Goal: Information Seeking & Learning: Understand process/instructions

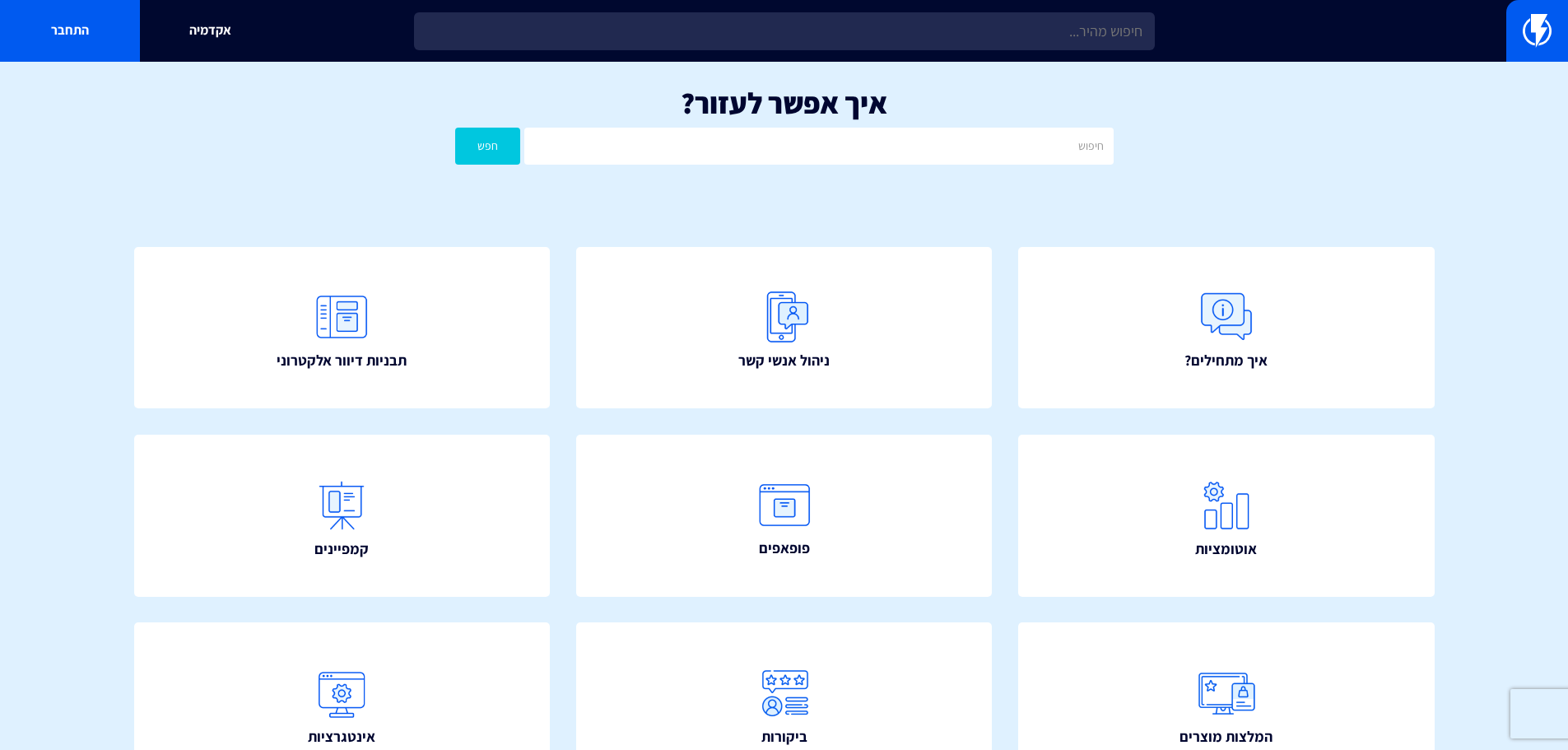
click at [1057, 39] on input "text" at bounding box center [784, 31] width 741 height 38
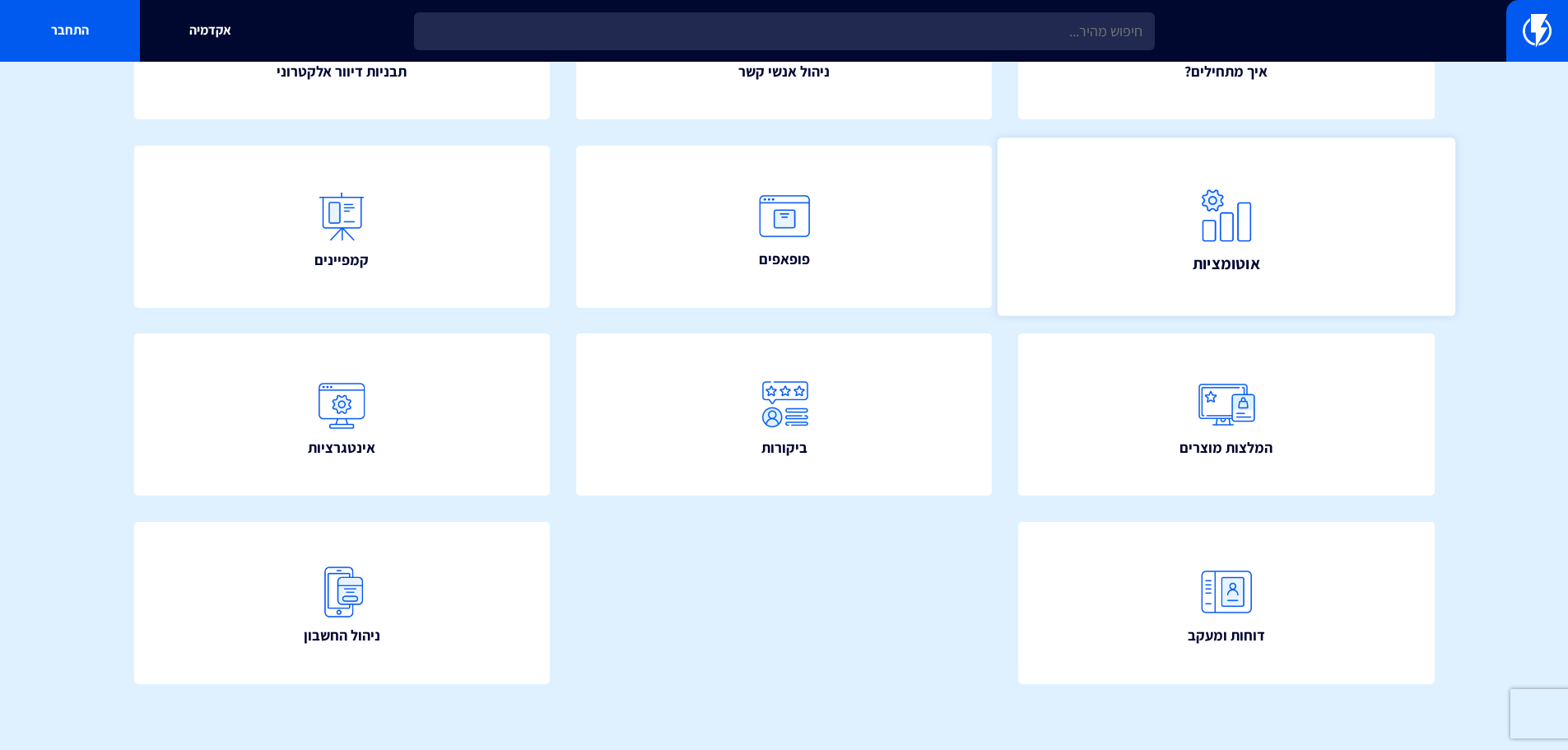
scroll to position [298, 0]
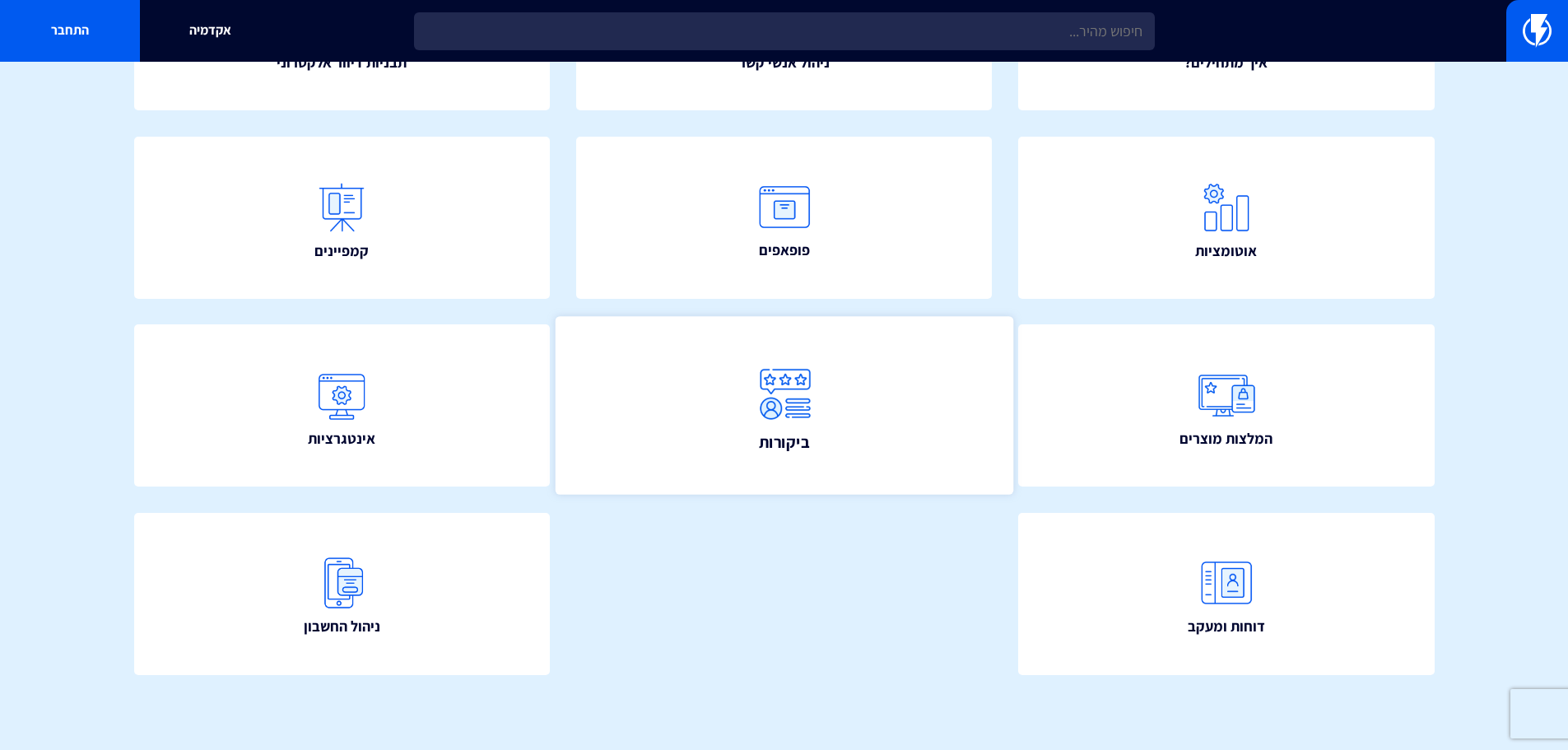
click at [912, 479] on link "ביקורות" at bounding box center [784, 406] width 458 height 178
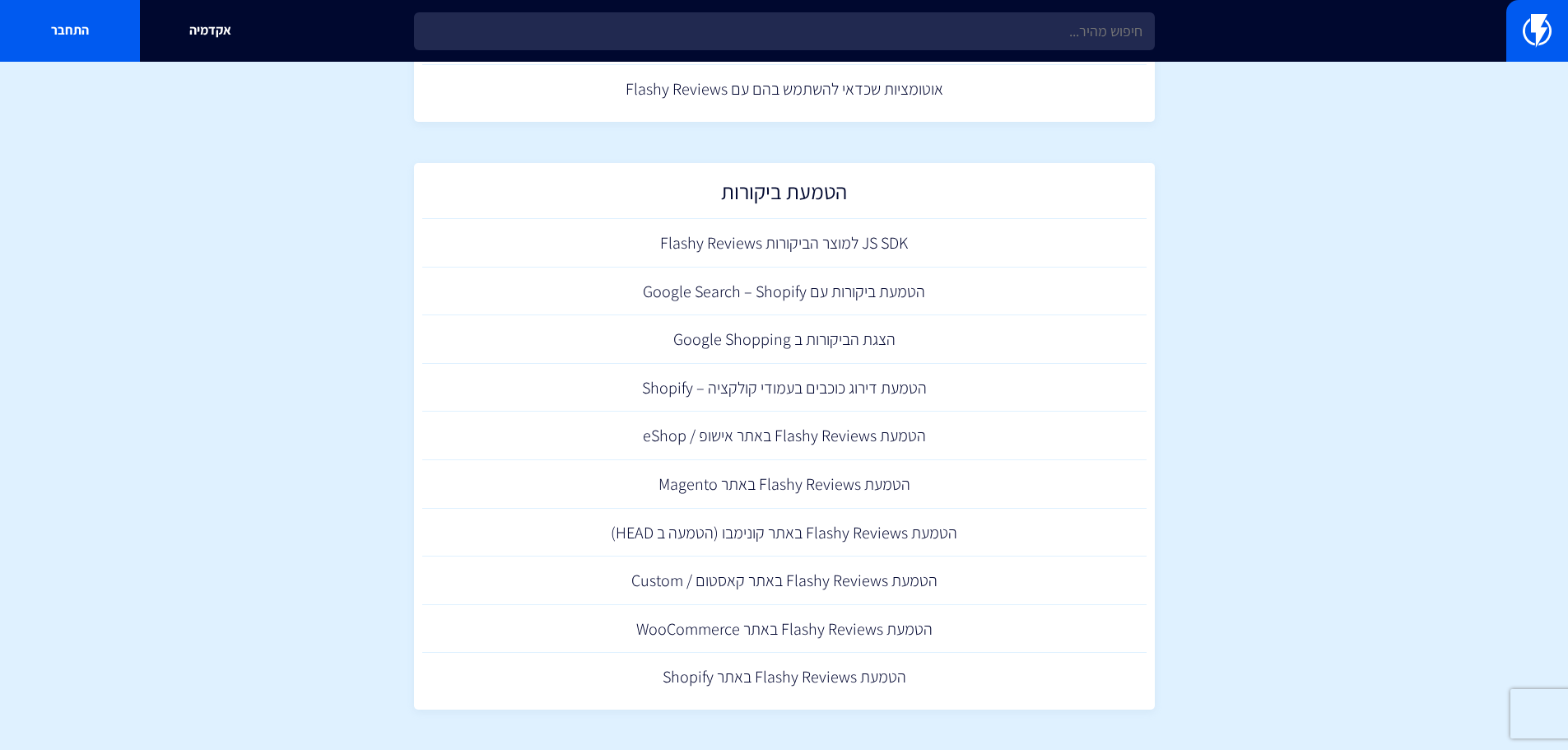
scroll to position [435, 0]
click at [927, 628] on link "הטמעת Flashy Reviews באתר WooCommerce" at bounding box center [784, 628] width 724 height 49
